Goal: Task Accomplishment & Management: Use online tool/utility

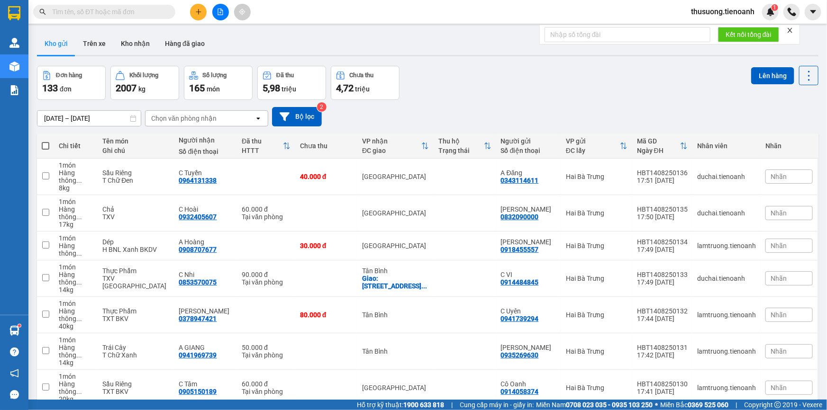
click at [100, 10] on input "text" at bounding box center [108, 12] width 112 height 10
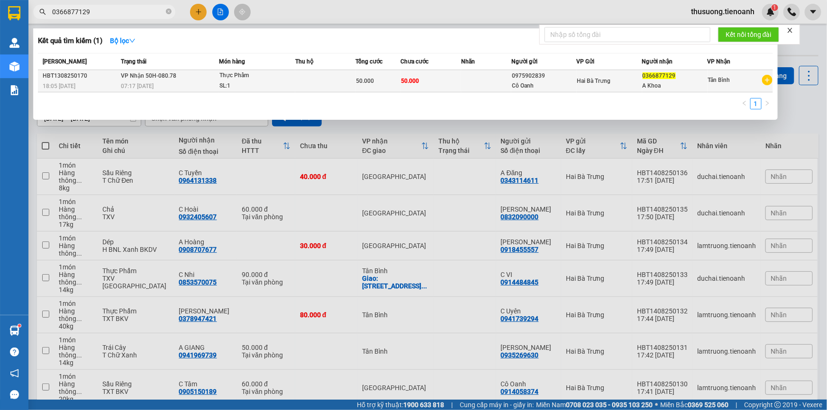
type input "0366877129"
click at [276, 82] on div "SL: 1" at bounding box center [254, 86] width 71 height 10
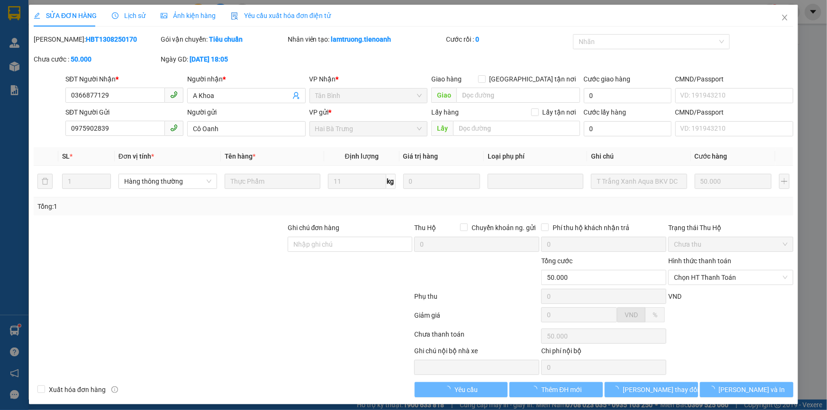
type input "0366877129"
type input "A Khoa"
type input "0975902839"
type input "Cô Oanh"
type input "50.000"
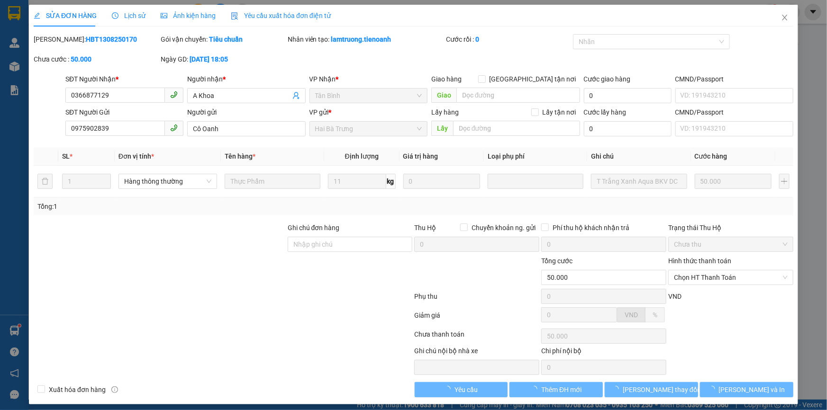
type input "50.000"
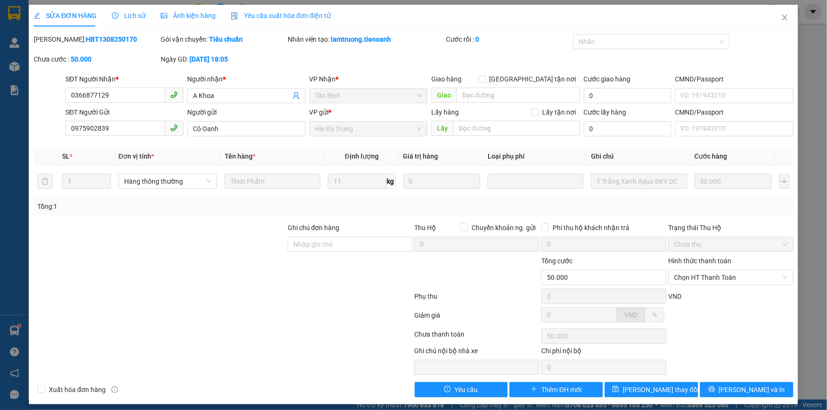
click at [133, 19] on span "Lịch sử" at bounding box center [129, 16] width 34 height 8
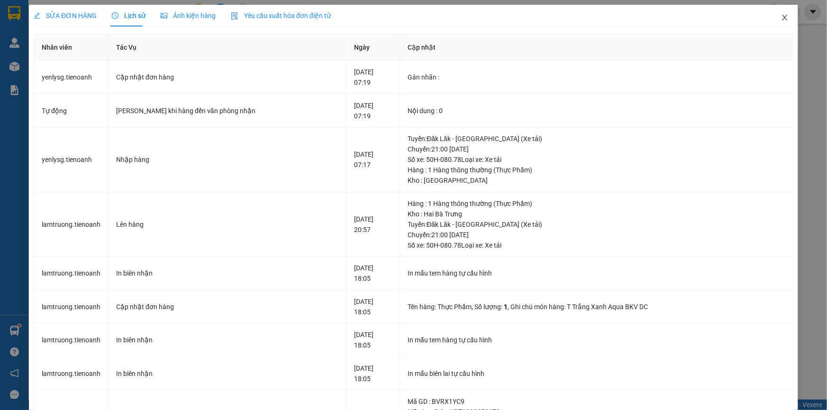
click at [781, 18] on icon "close" at bounding box center [785, 18] width 8 height 8
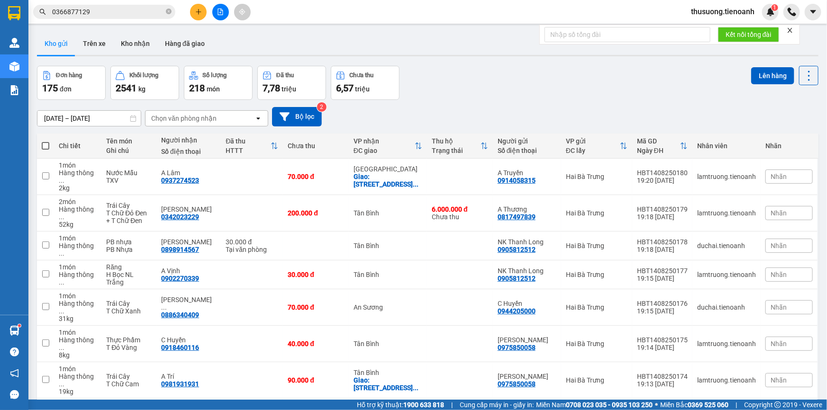
click at [119, 15] on input "0366877129" at bounding box center [108, 12] width 112 height 10
